Goal: Task Accomplishment & Management: Manage account settings

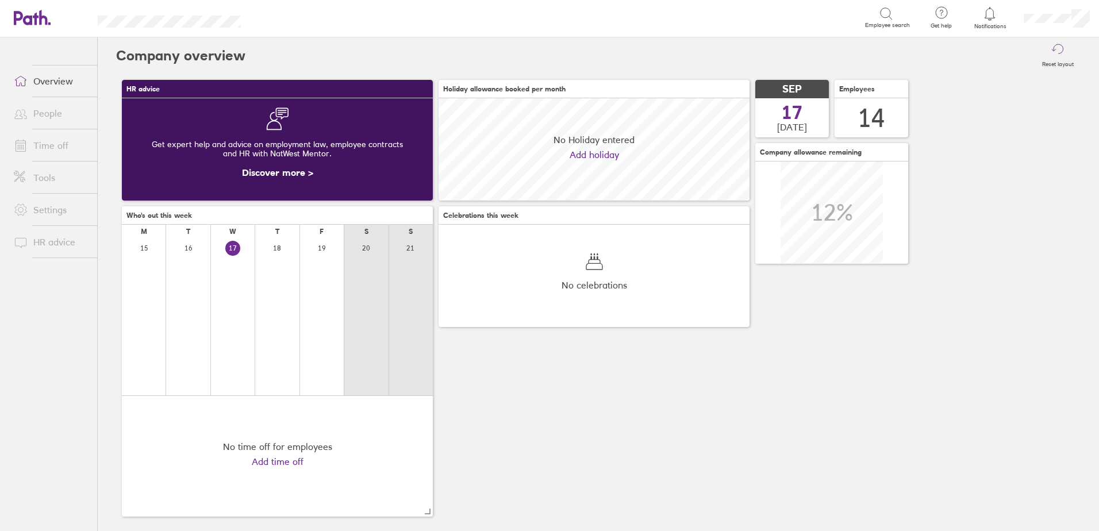
scroll to position [102, 311]
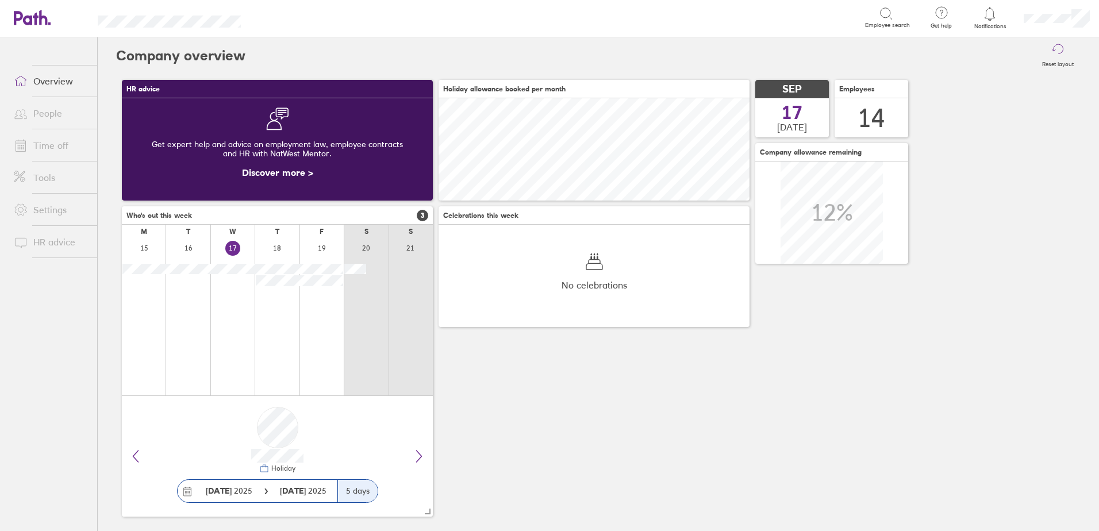
click at [991, 16] on icon at bounding box center [990, 14] width 14 height 14
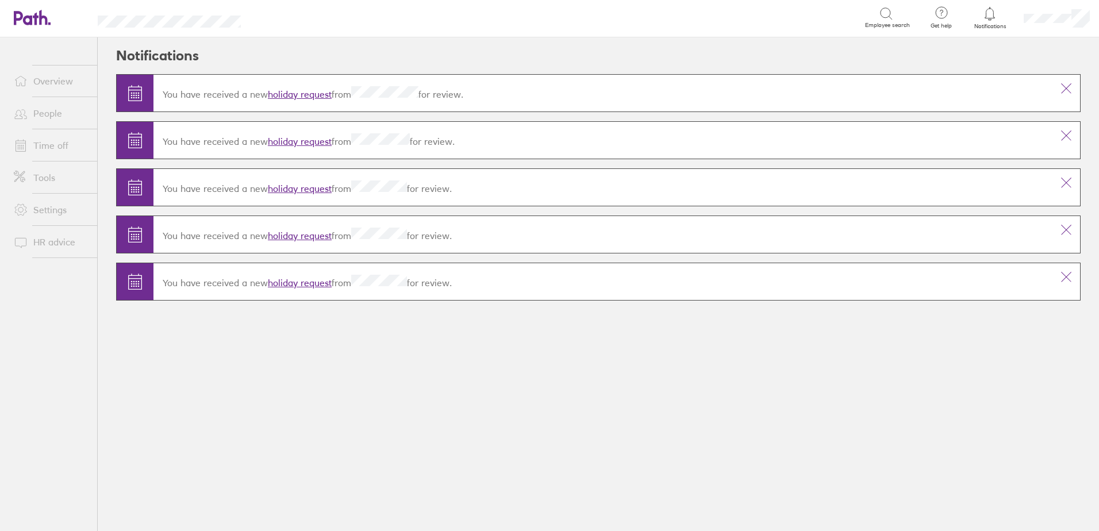
click at [286, 90] on link "holiday request" at bounding box center [300, 94] width 64 height 11
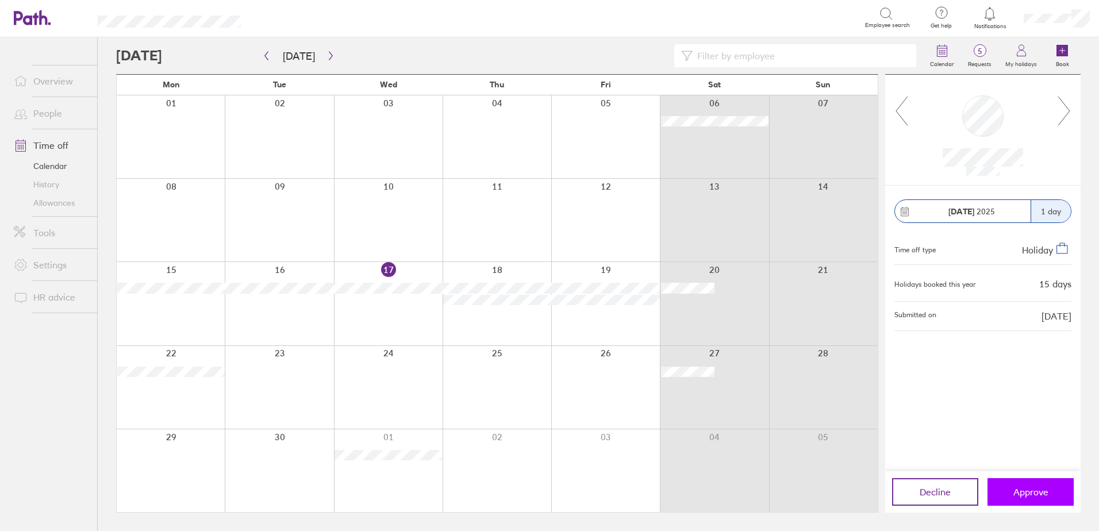
click at [1015, 487] on span "Approve" at bounding box center [1031, 492] width 35 height 10
click at [331, 49] on button "button" at bounding box center [331, 56] width 14 height 19
